Goal: Find specific page/section: Find specific page/section

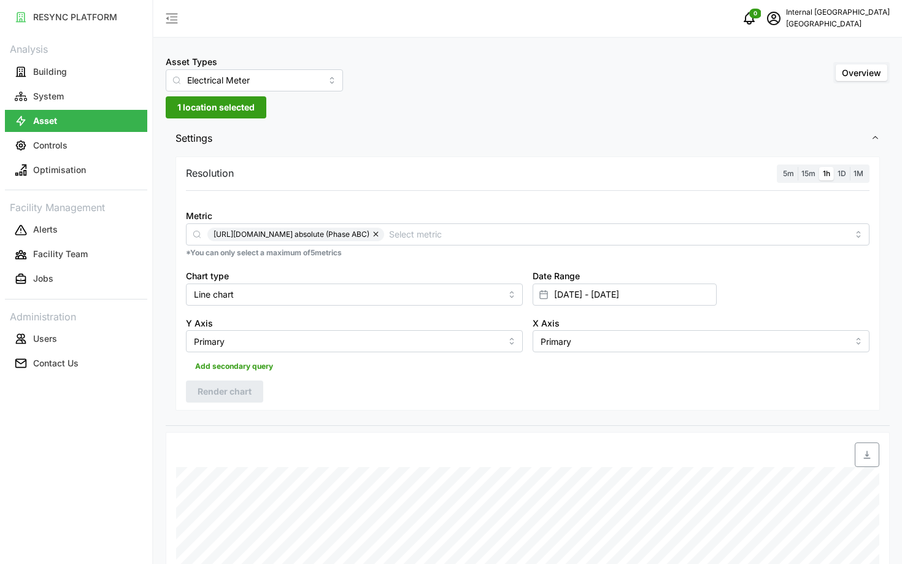
scroll to position [367, 0]
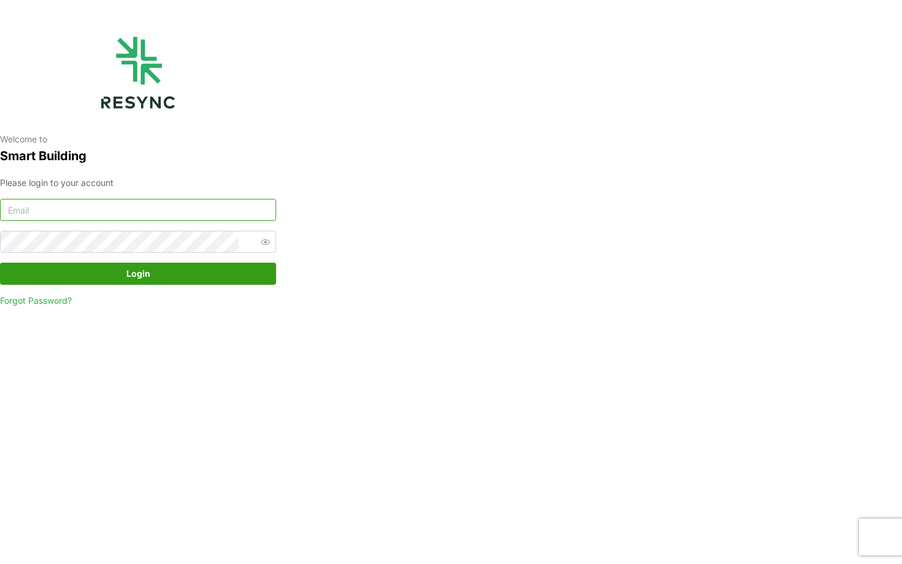
type input "bsi_display@resynctech.com"
click at [138, 273] on span "Login" at bounding box center [138, 273] width 24 height 21
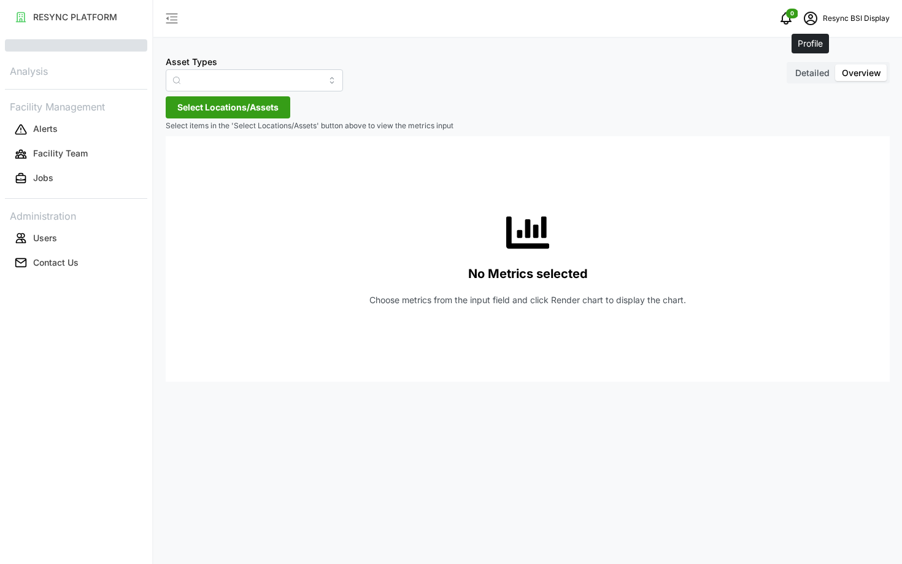
click at [823, 24] on p at bounding box center [856, 24] width 67 height 0
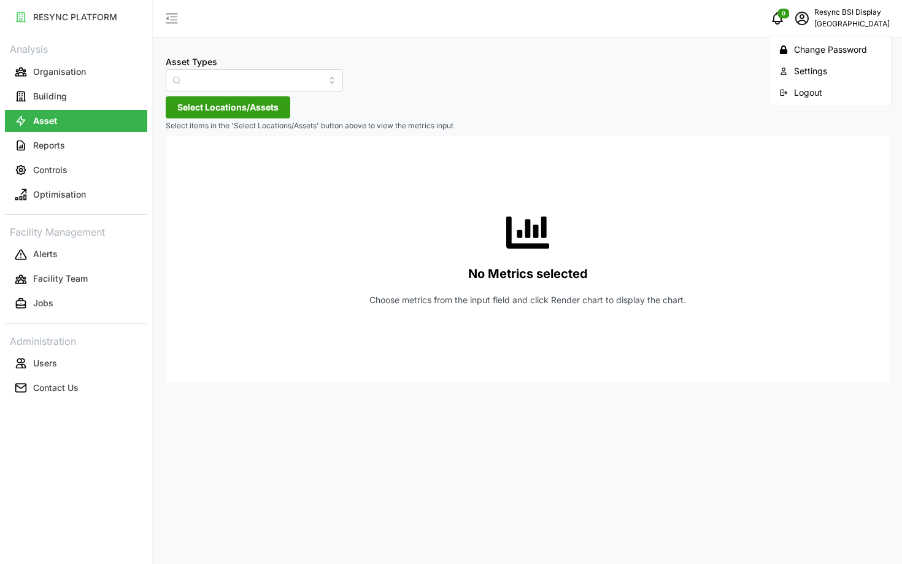
click at [791, 97] on button "Logout" at bounding box center [830, 92] width 117 height 21
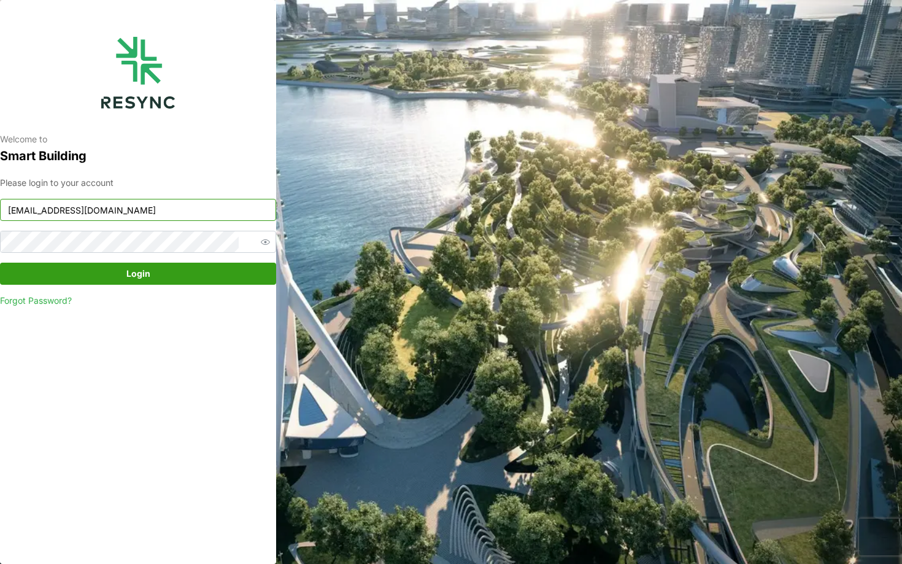
click at [139, 211] on input "[EMAIL_ADDRESS][DOMAIN_NAME]" at bounding box center [138, 210] width 276 height 22
click at [149, 215] on input "[EMAIL_ADDRESS][DOMAIN_NAME]" at bounding box center [138, 210] width 276 height 22
type input "[EMAIL_ADDRESS][DOMAIN_NAME]"
click at [179, 282] on span "Login" at bounding box center [138, 273] width 253 height 21
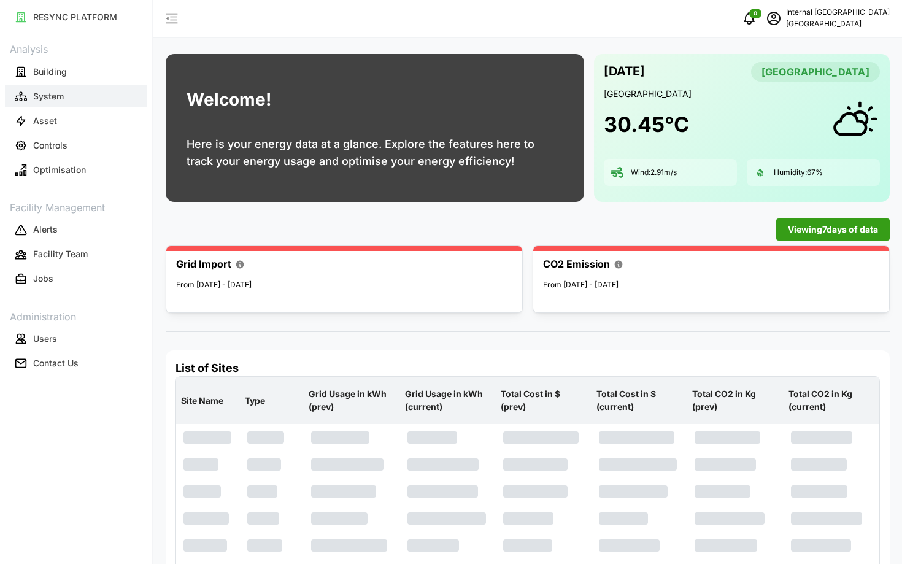
click at [56, 86] on button "System" at bounding box center [76, 96] width 142 height 22
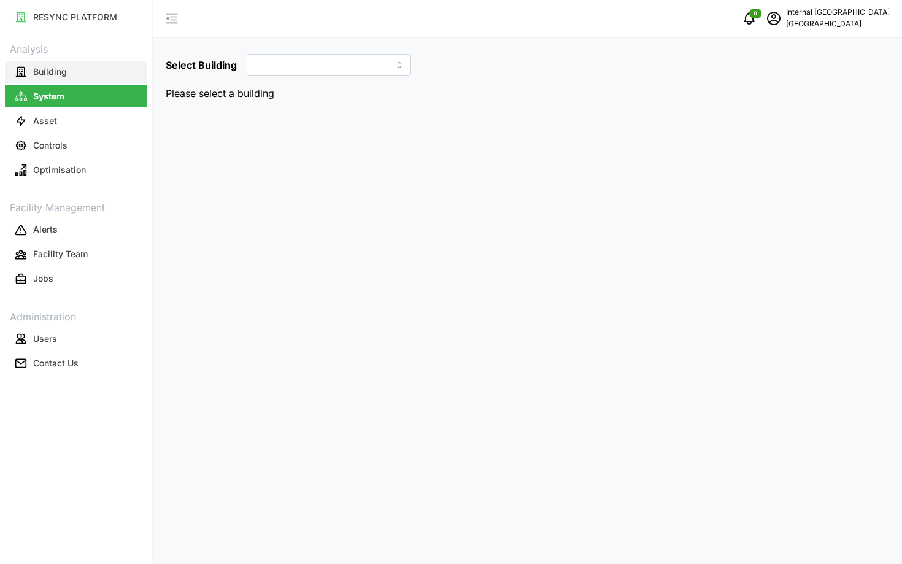
type input "Hospital"
click at [53, 71] on p "Building" at bounding box center [50, 72] width 34 height 12
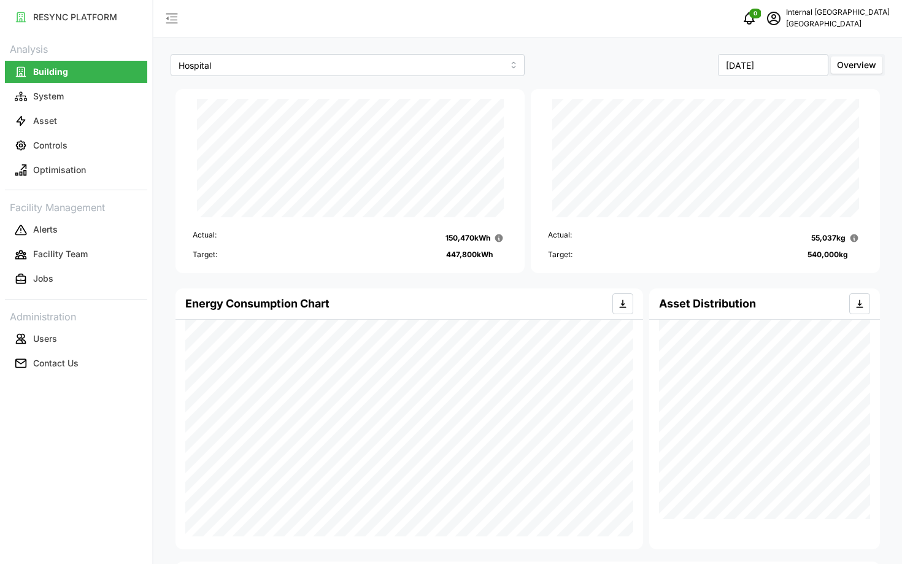
scroll to position [231, 0]
